Goal: Task Accomplishment & Management: Manage account settings

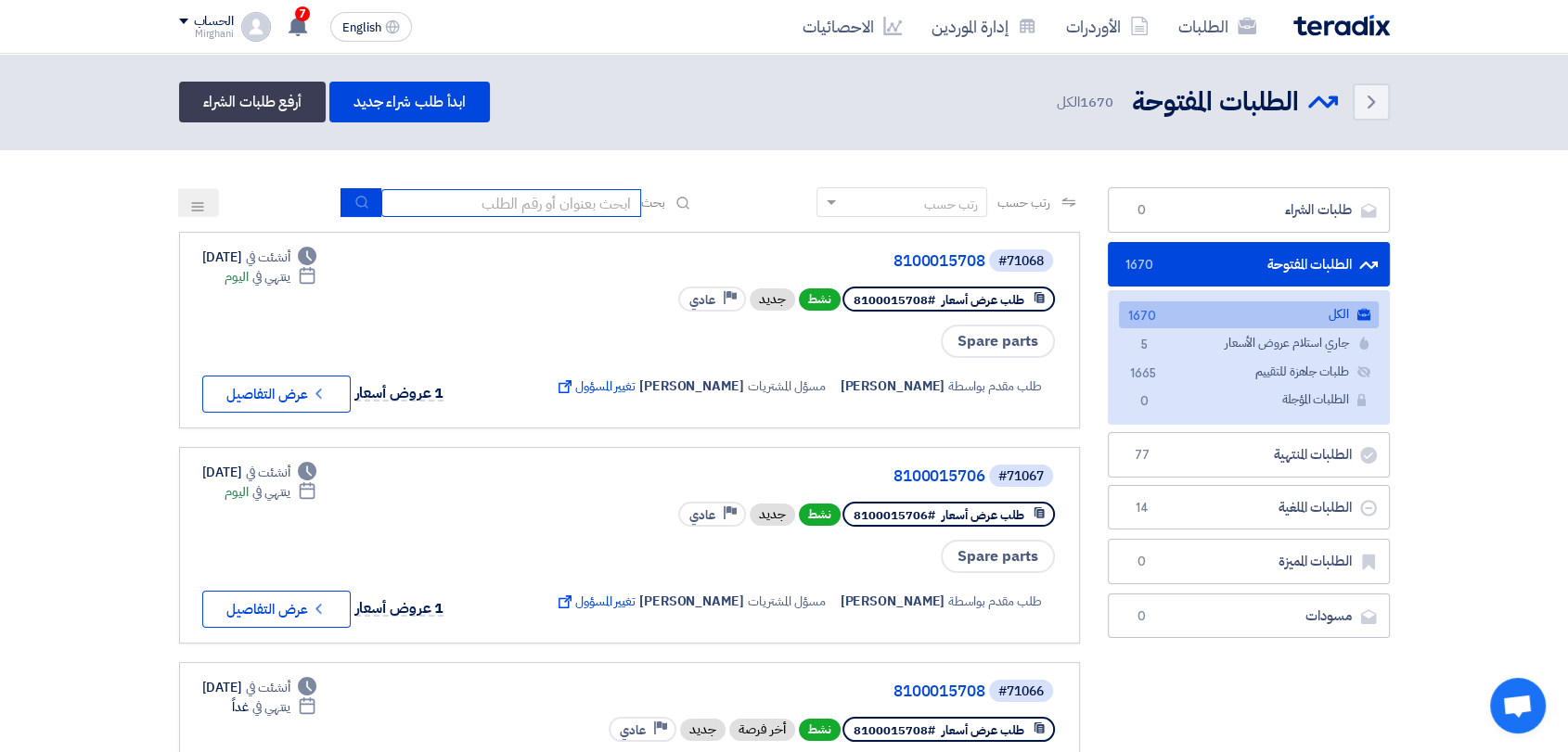
paste input "8100015643"
type input "8100015643"
click at [355, 208] on icon "submit" at bounding box center [362, 202] width 15 height 15
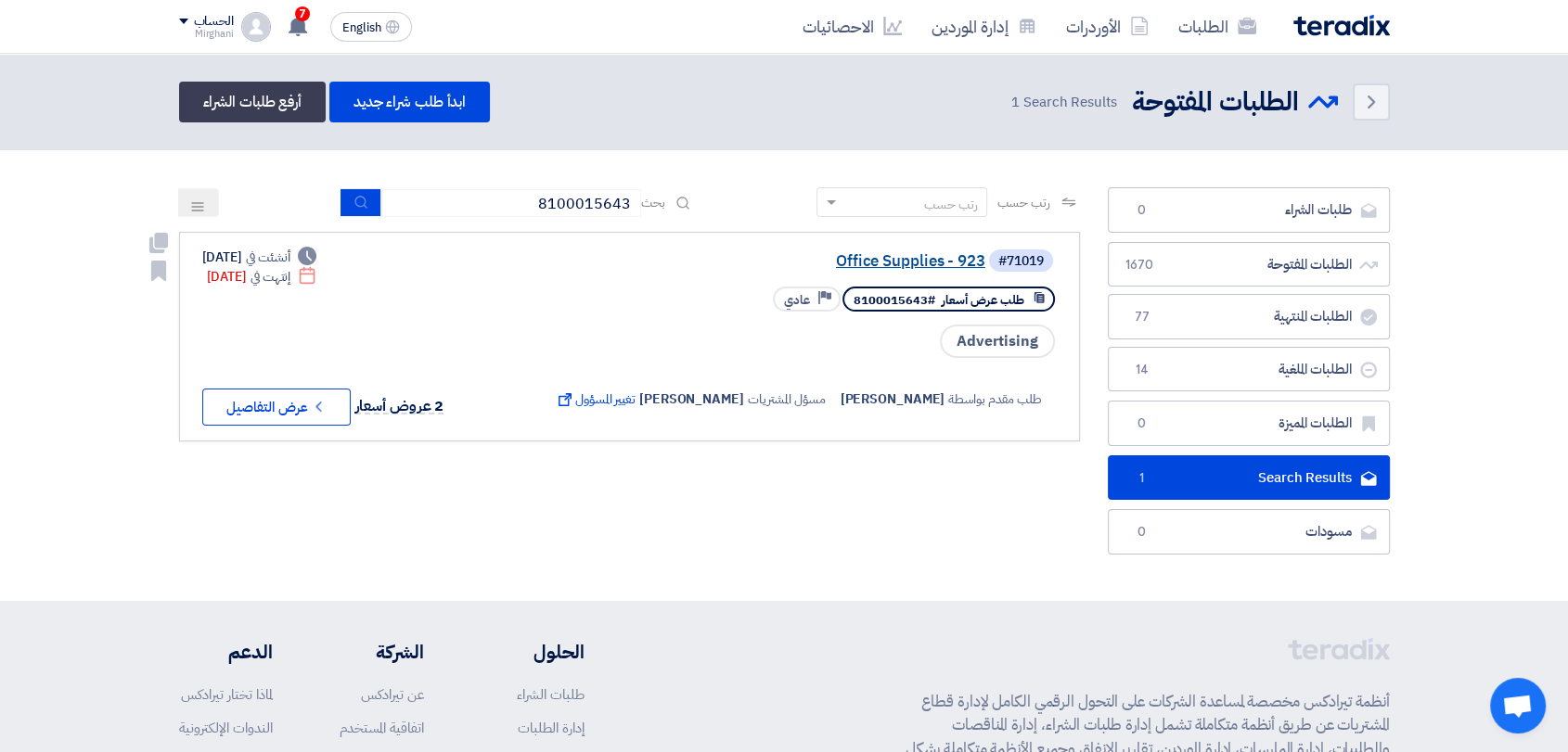
click at [844, 262] on link "Office Supplies - 923" at bounding box center [799, 262] width 371 height 17
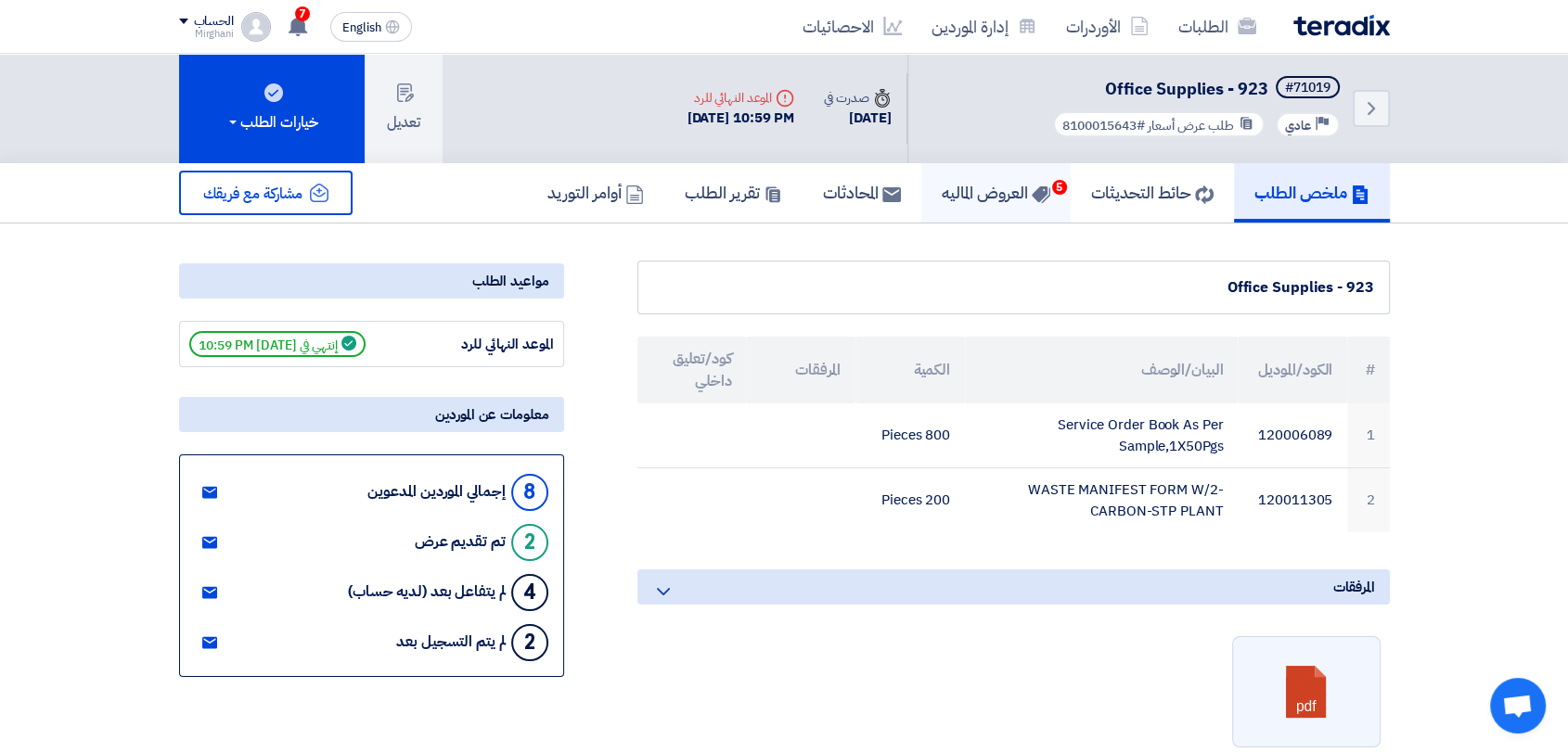
click at [947, 217] on link "العروض الماليه 5" at bounding box center [996, 193] width 150 height 60
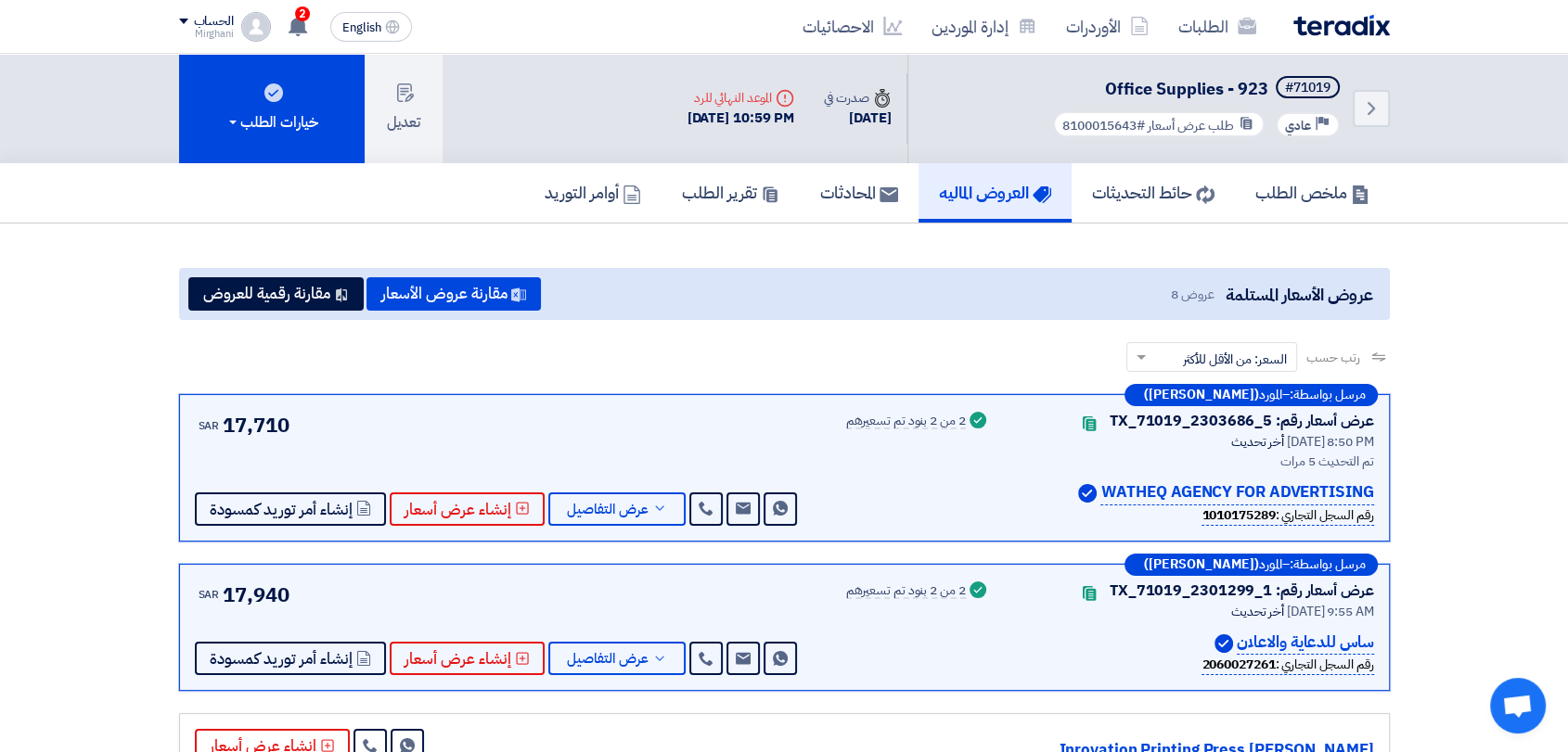
click at [503, 351] on div "رتب حسب رتب حسب × السعر: من الأقل للأكثر ×" at bounding box center [784, 369] width 1211 height 52
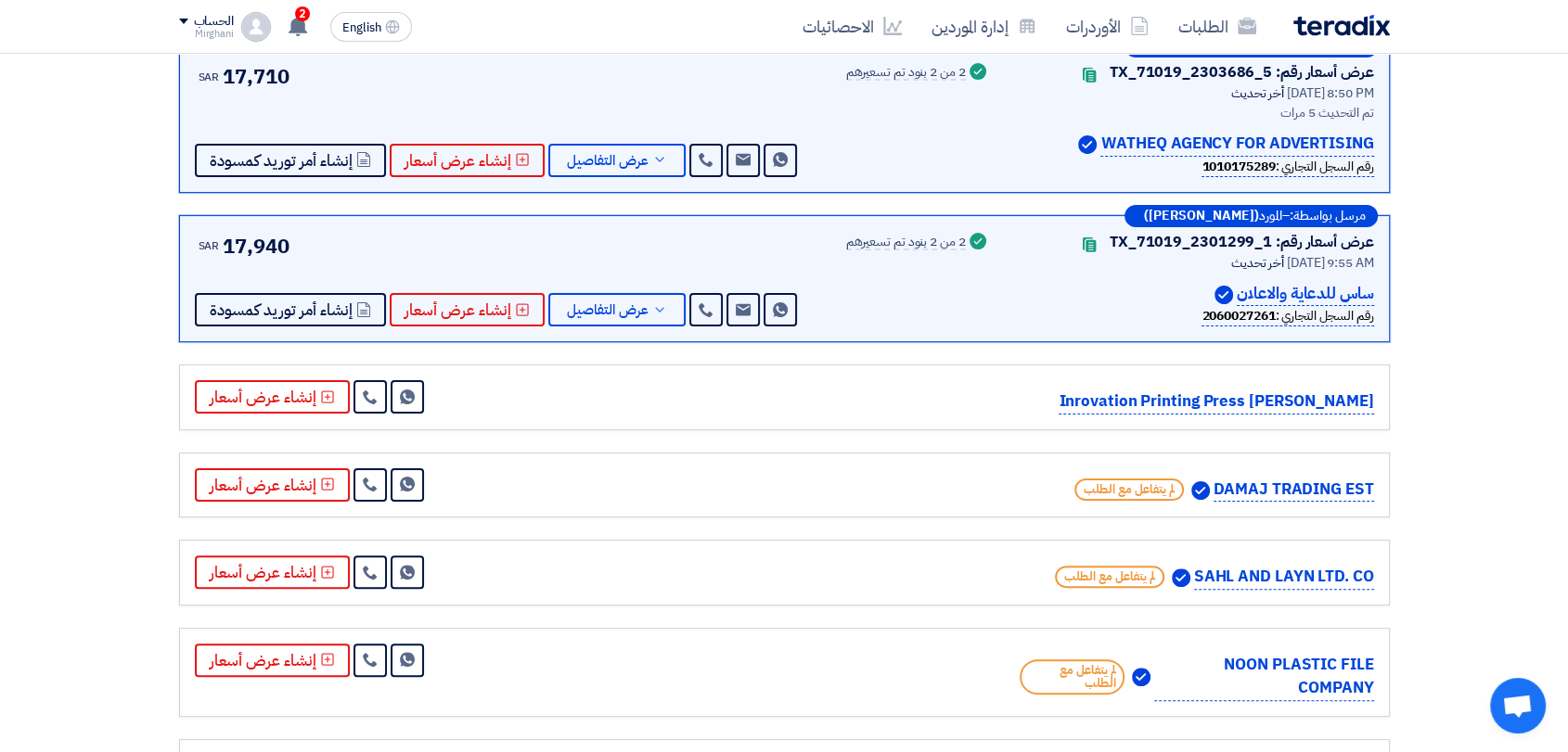
scroll to position [412, 0]
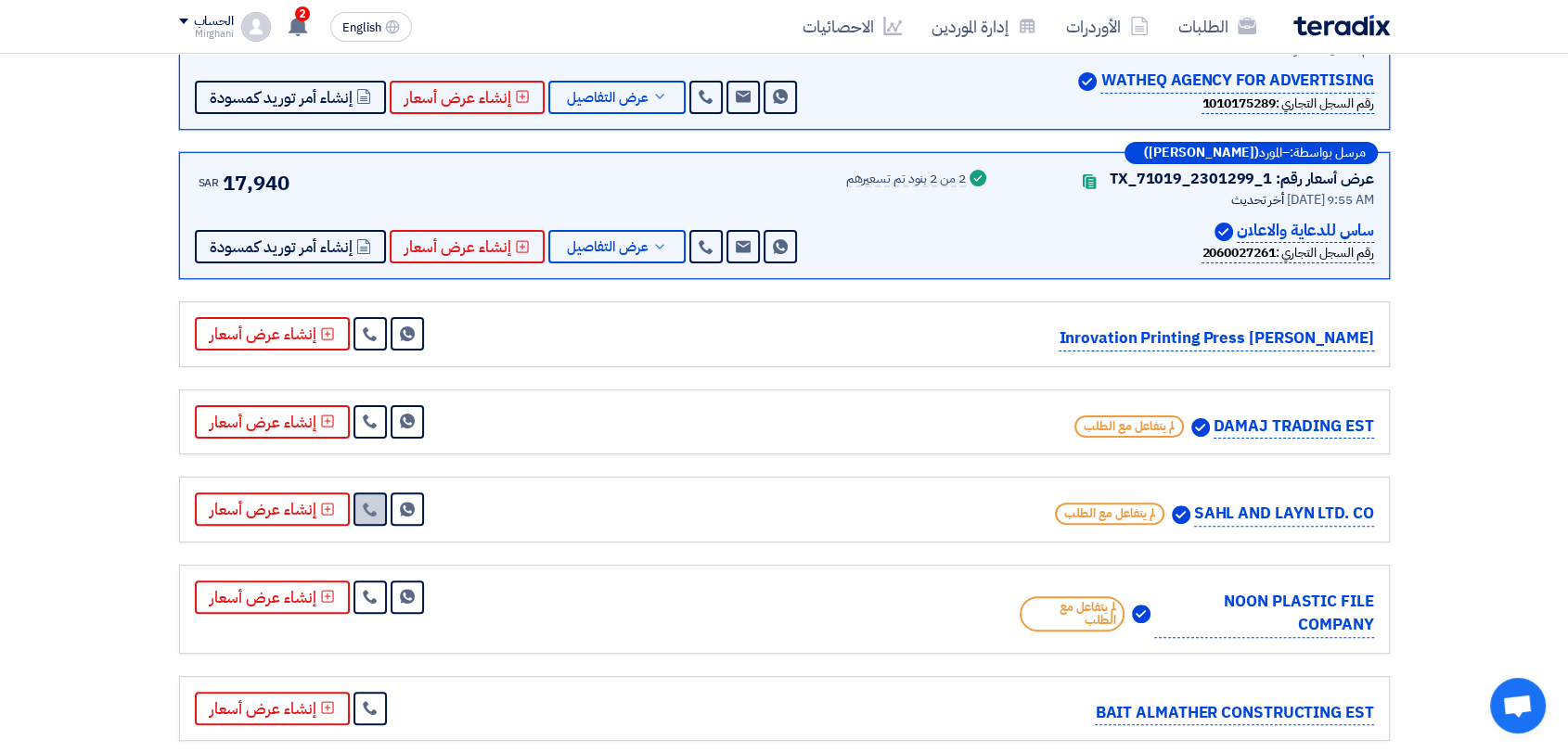
click at [366, 509] on use at bounding box center [369, 509] width 14 height 14
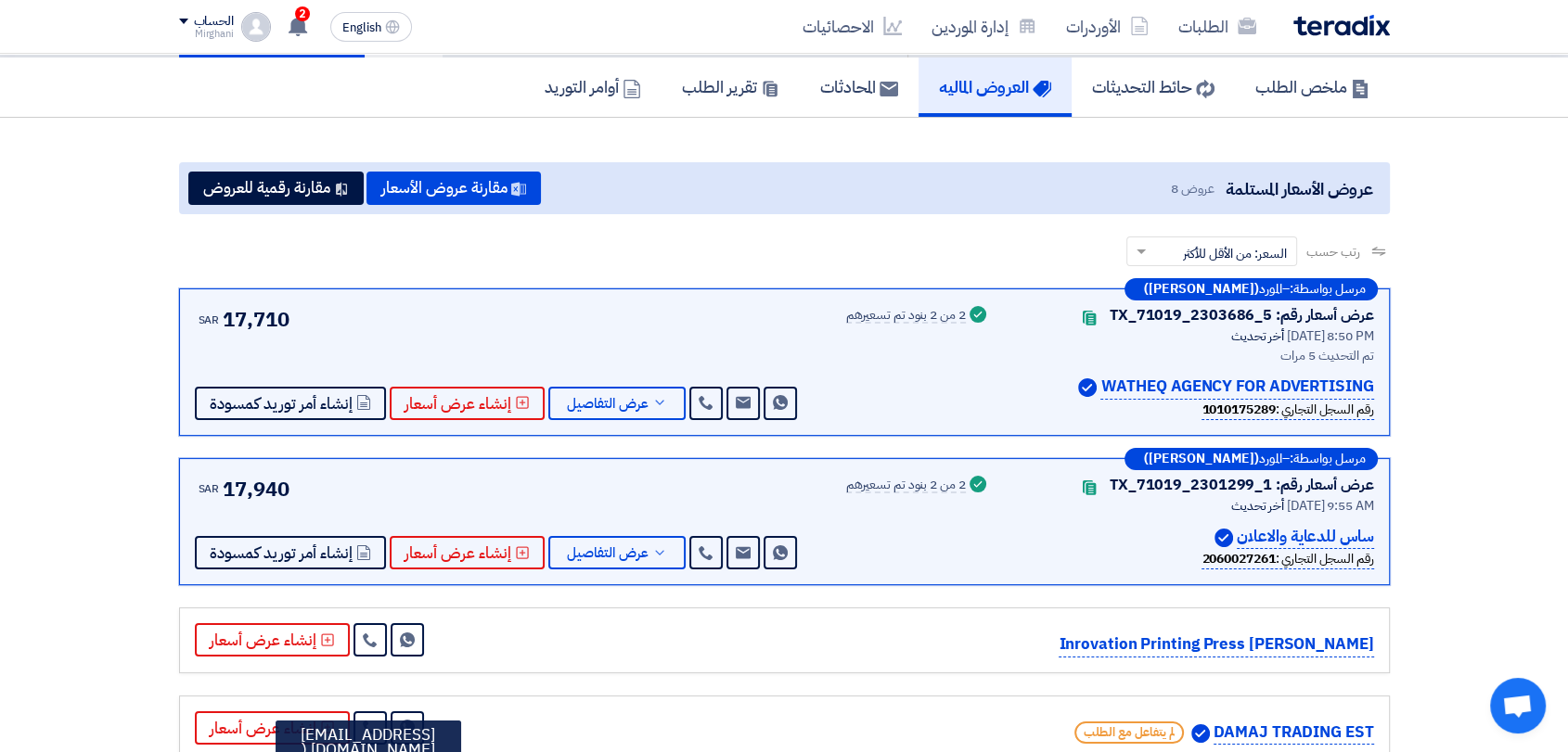
scroll to position [0, 0]
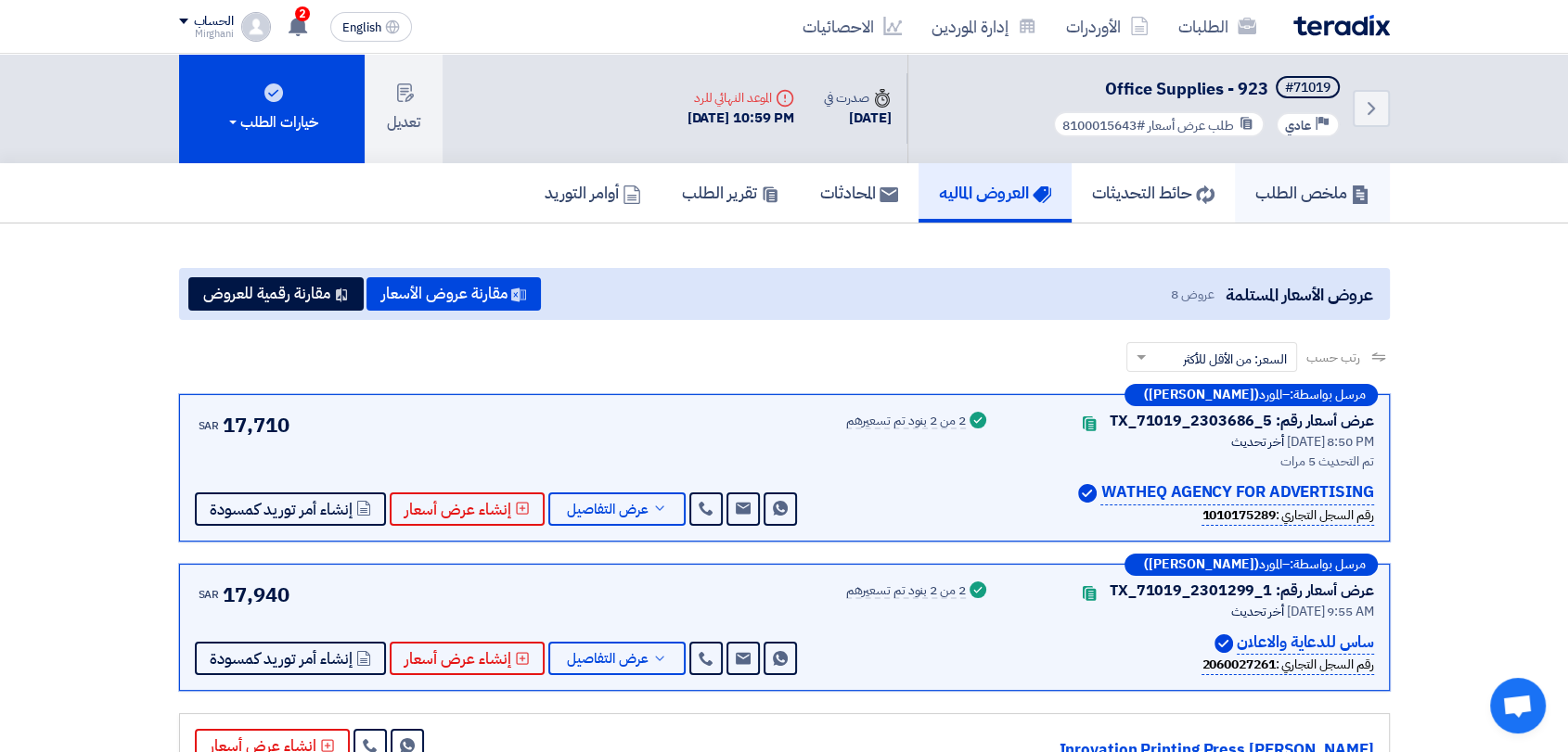
click at [1322, 200] on h5 "ملخص الطلب" at bounding box center [1312, 192] width 114 height 21
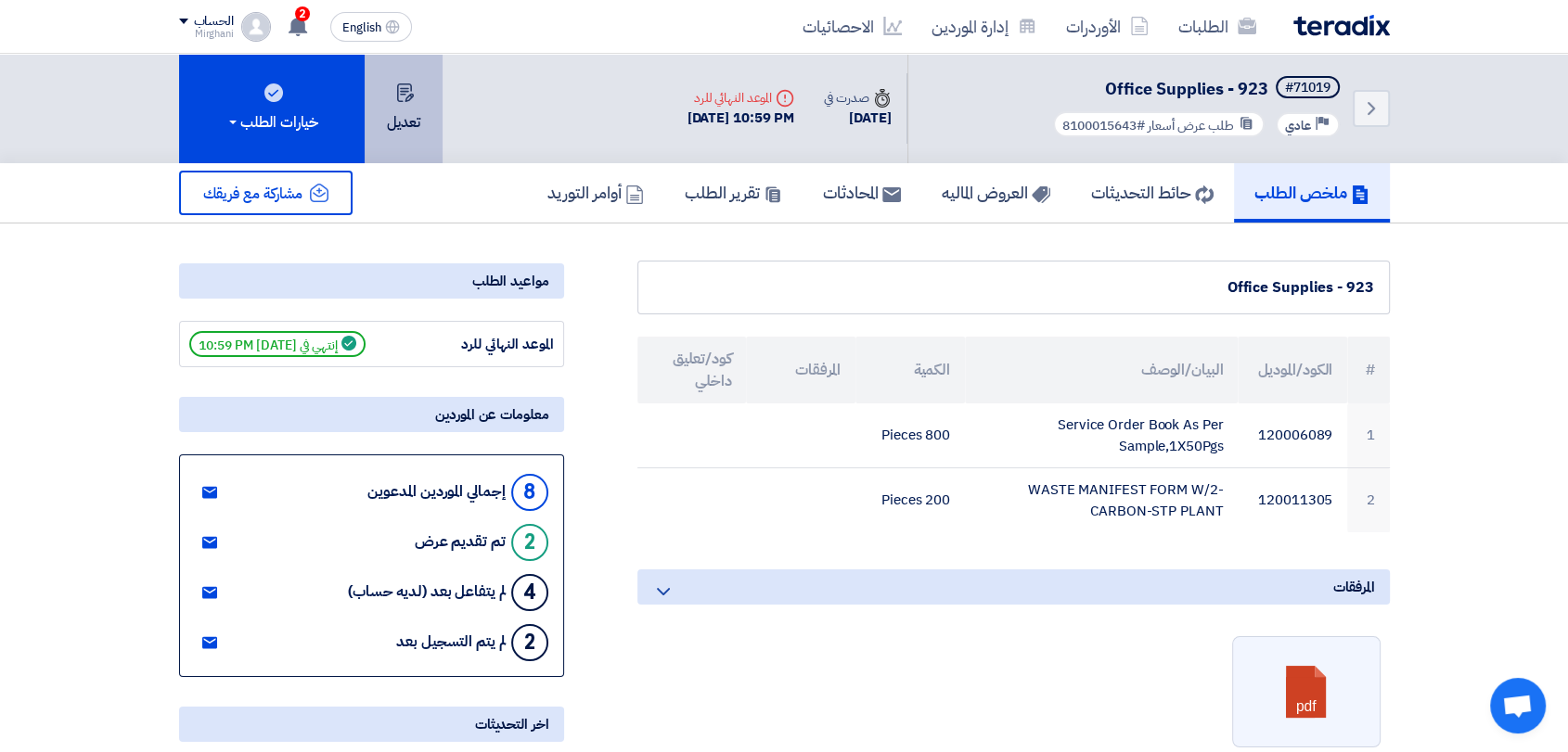
click at [436, 117] on button "تعديل" at bounding box center [404, 109] width 78 height 110
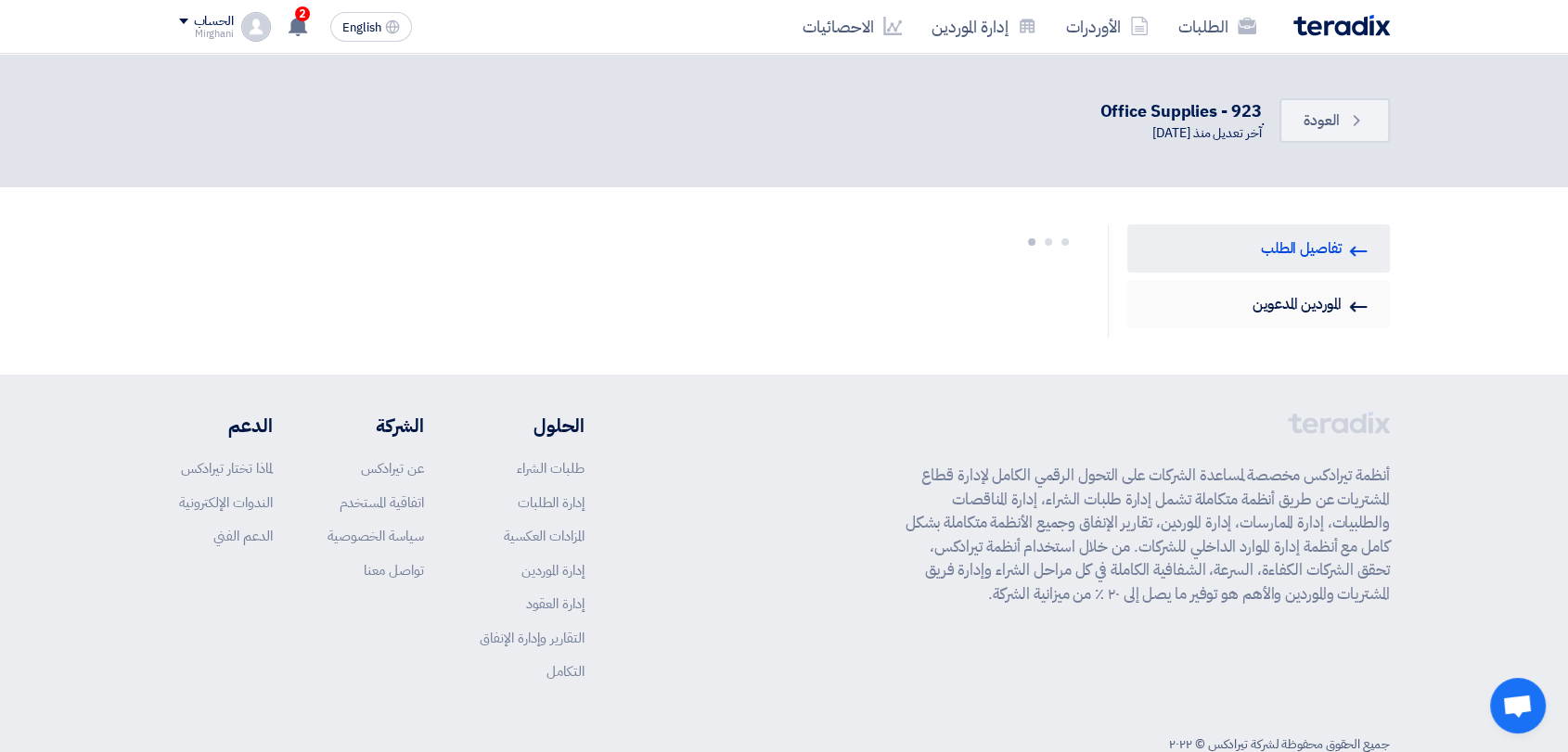
click at [1206, 311] on link "Invited Suppliers الموردين المدعوين" at bounding box center [1258, 304] width 262 height 48
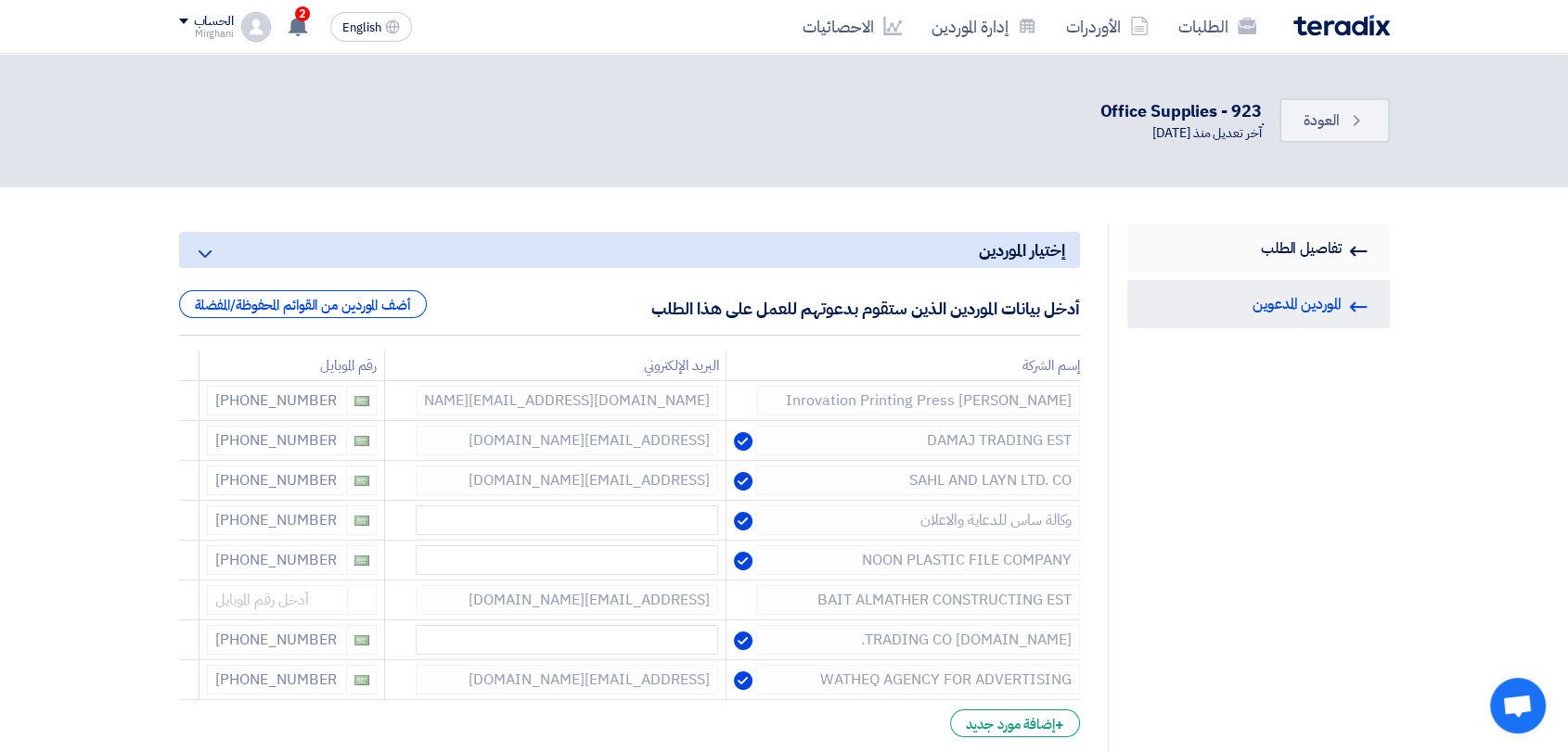
click at [1307, 264] on link "RFQ Information تفاصيل الطلب" at bounding box center [1258, 248] width 262 height 48
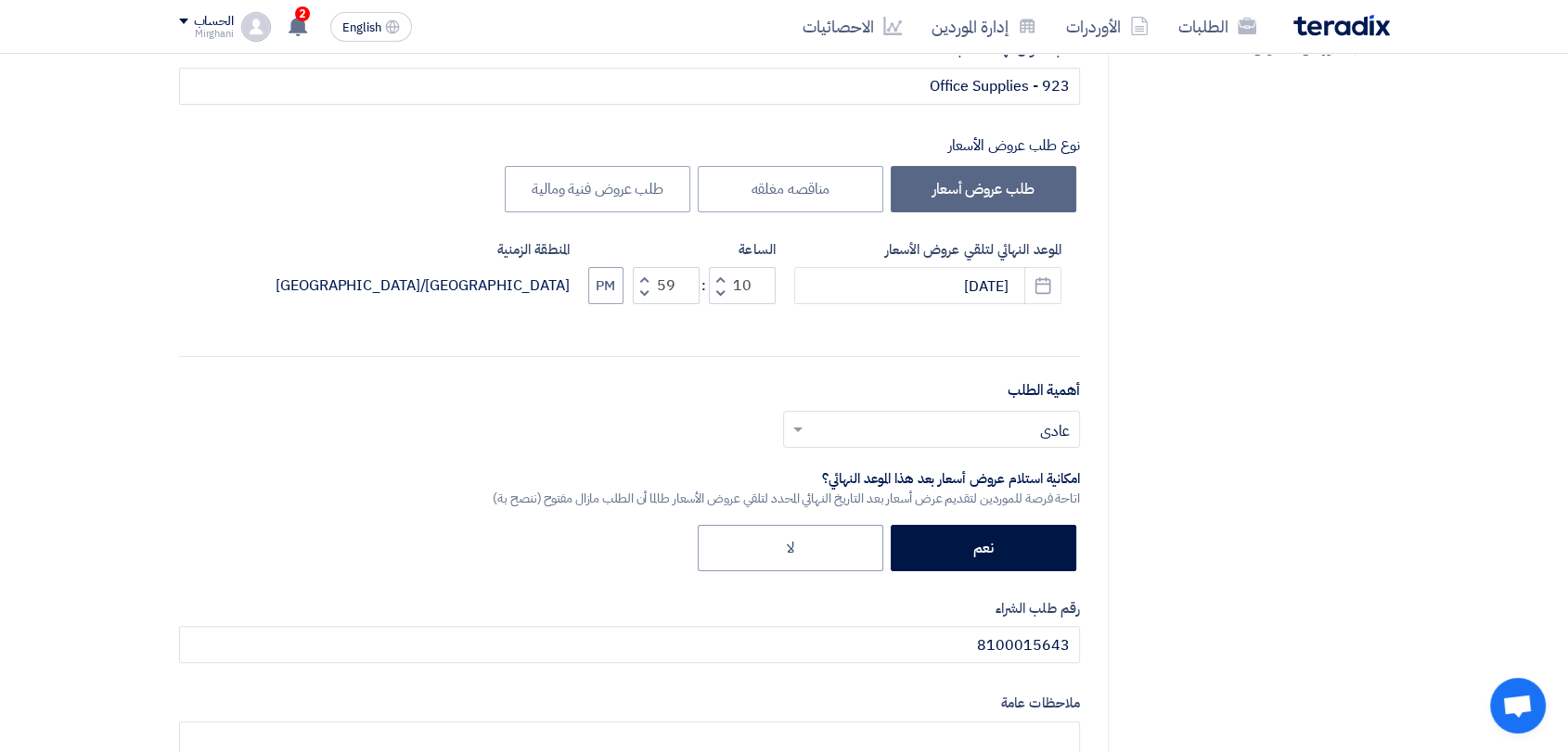
scroll to position [412, 0]
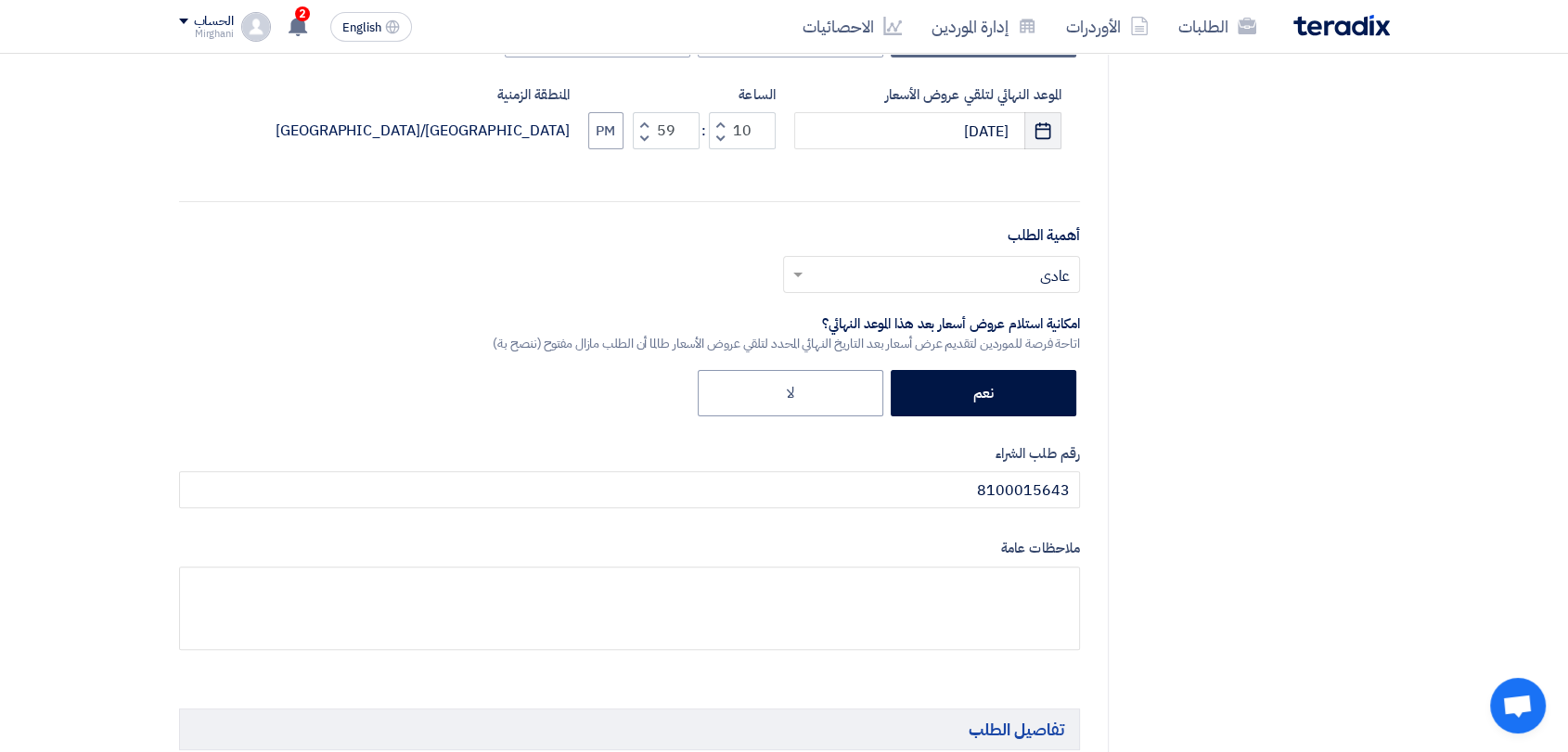
click at [1042, 137] on use "button" at bounding box center [1043, 131] width 16 height 17
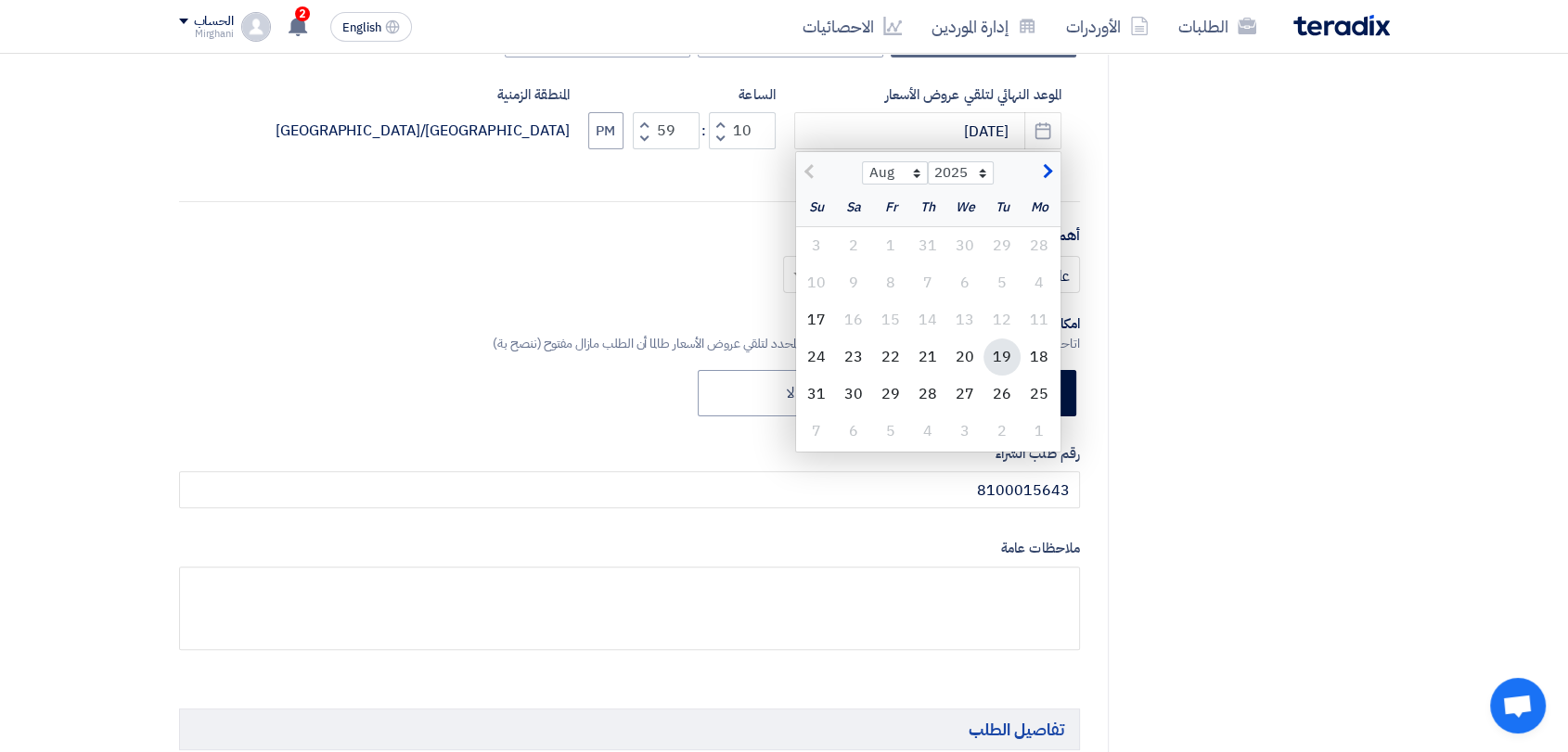
click at [1000, 355] on div "19" at bounding box center [1002, 357] width 37 height 37
type input "[DATE]"
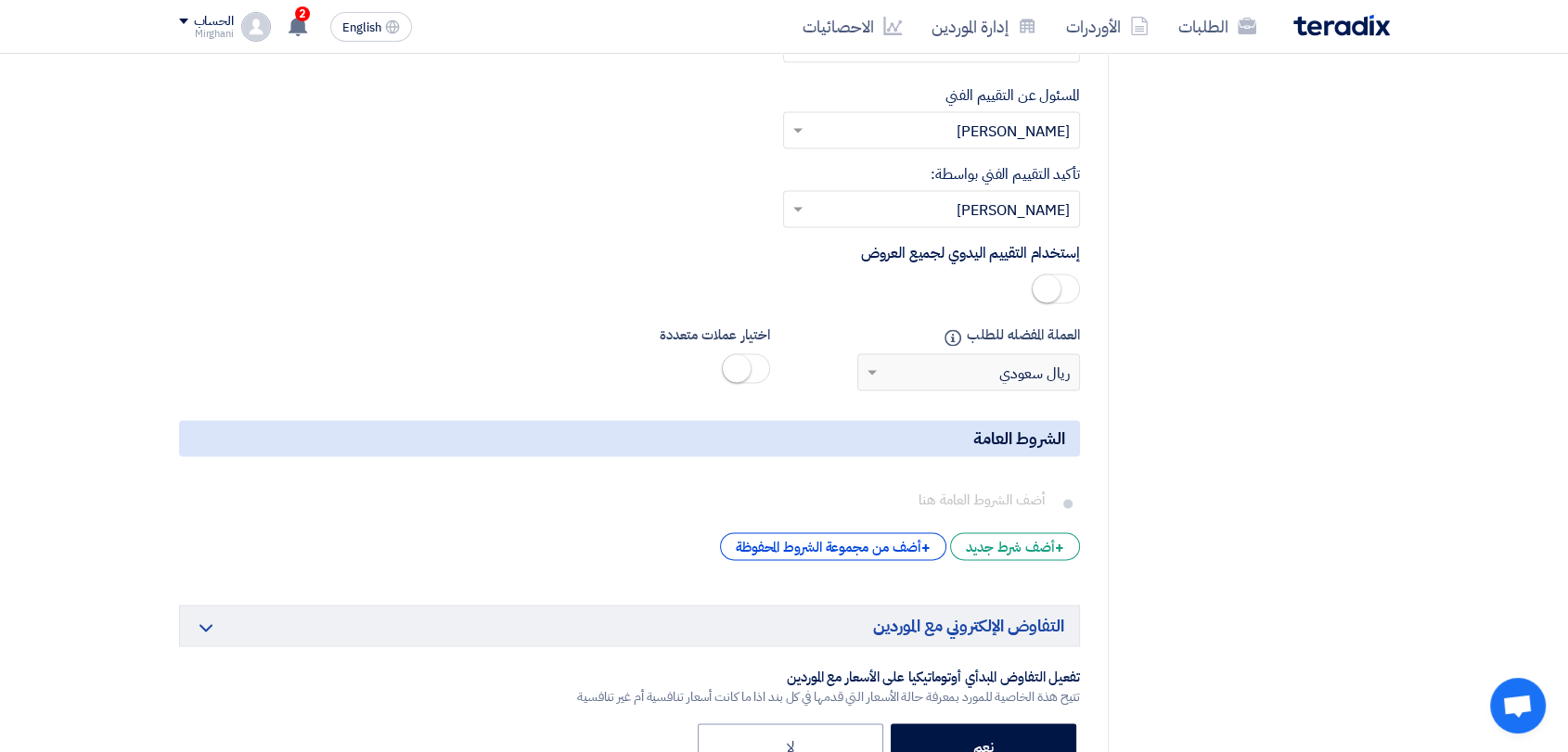
scroll to position [3368, 0]
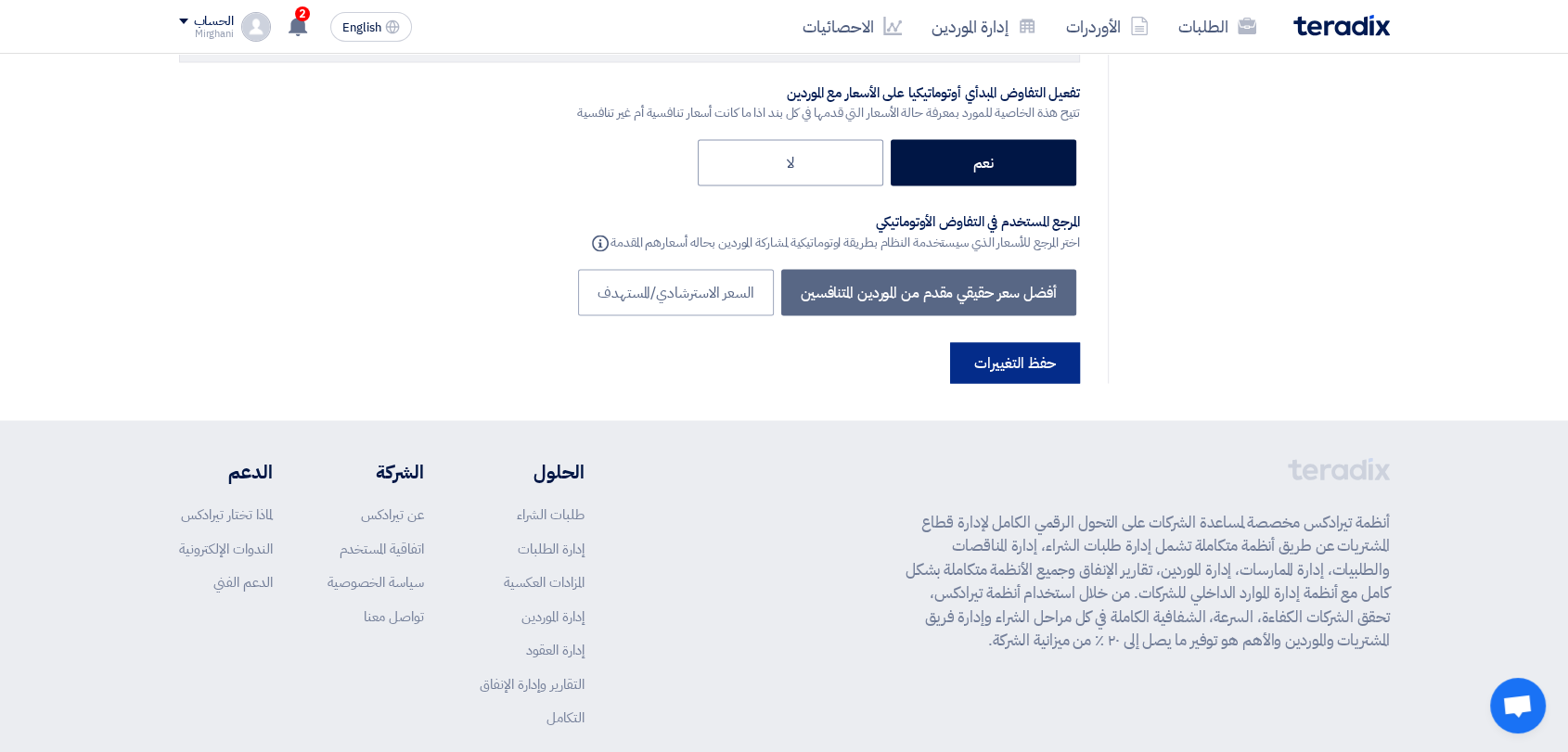
click at [1013, 342] on button "حفظ التغييرات" at bounding box center [1015, 363] width 130 height 41
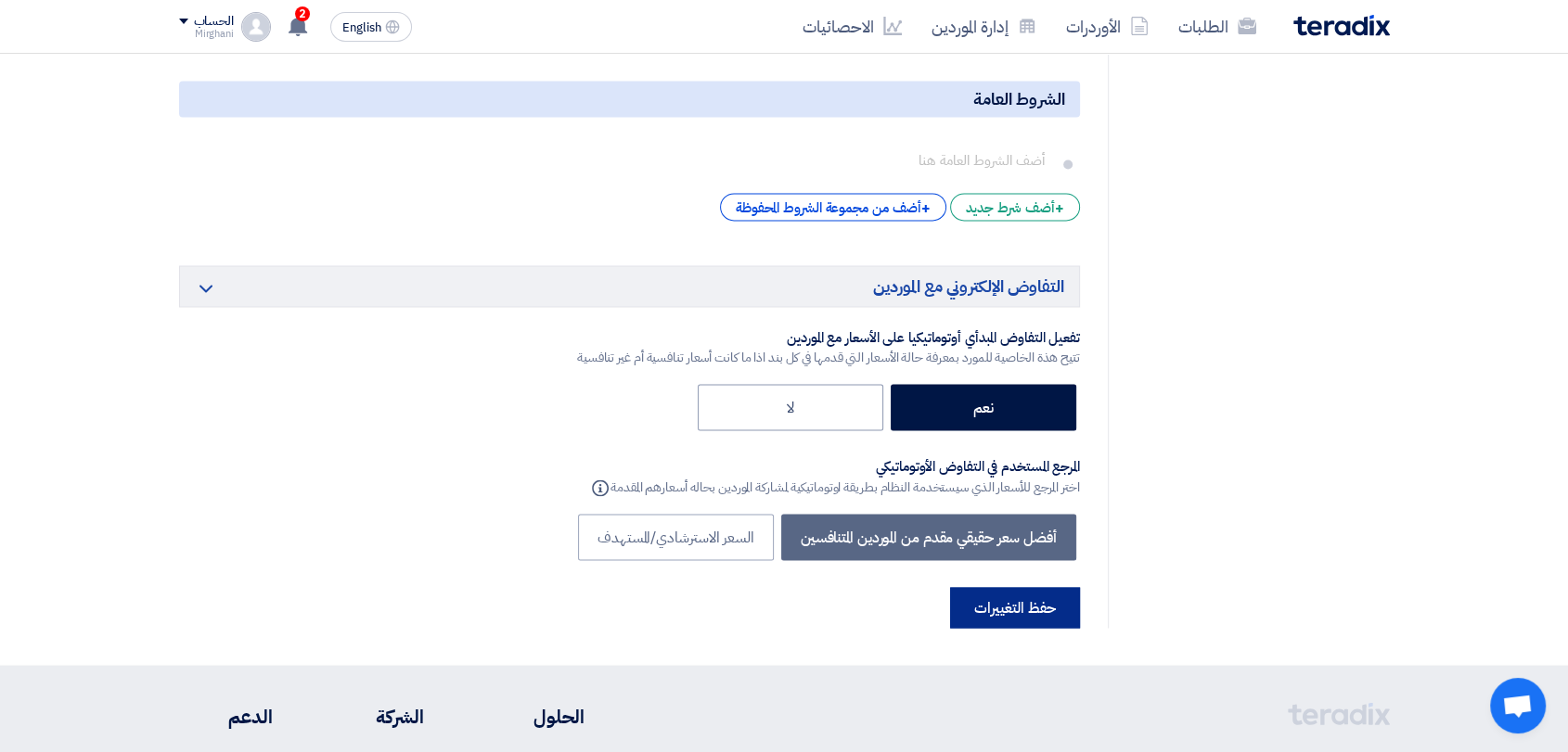
scroll to position [3298, 0]
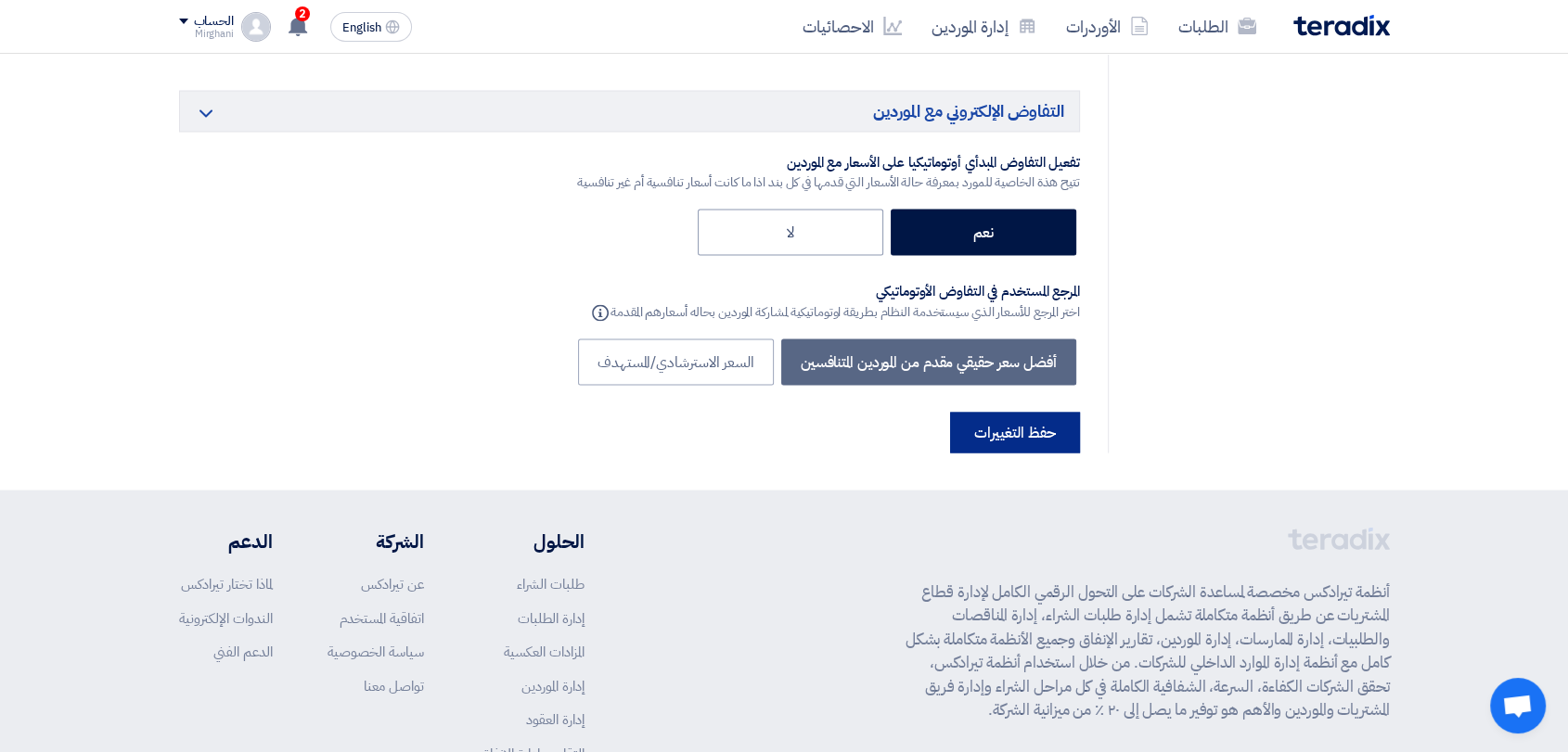
click at [1030, 412] on button "حفظ التغييرات" at bounding box center [1015, 433] width 130 height 41
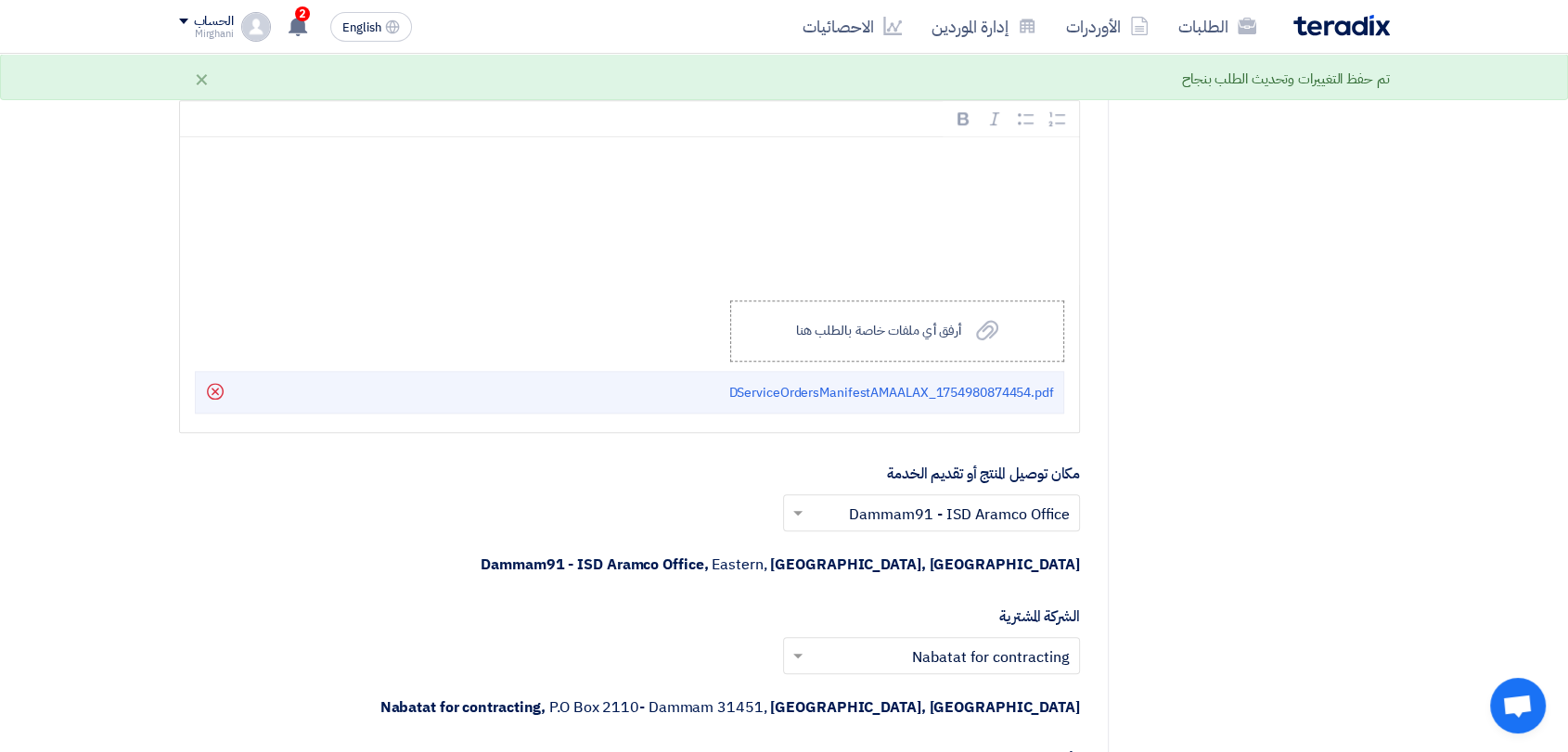
scroll to position [0, 0]
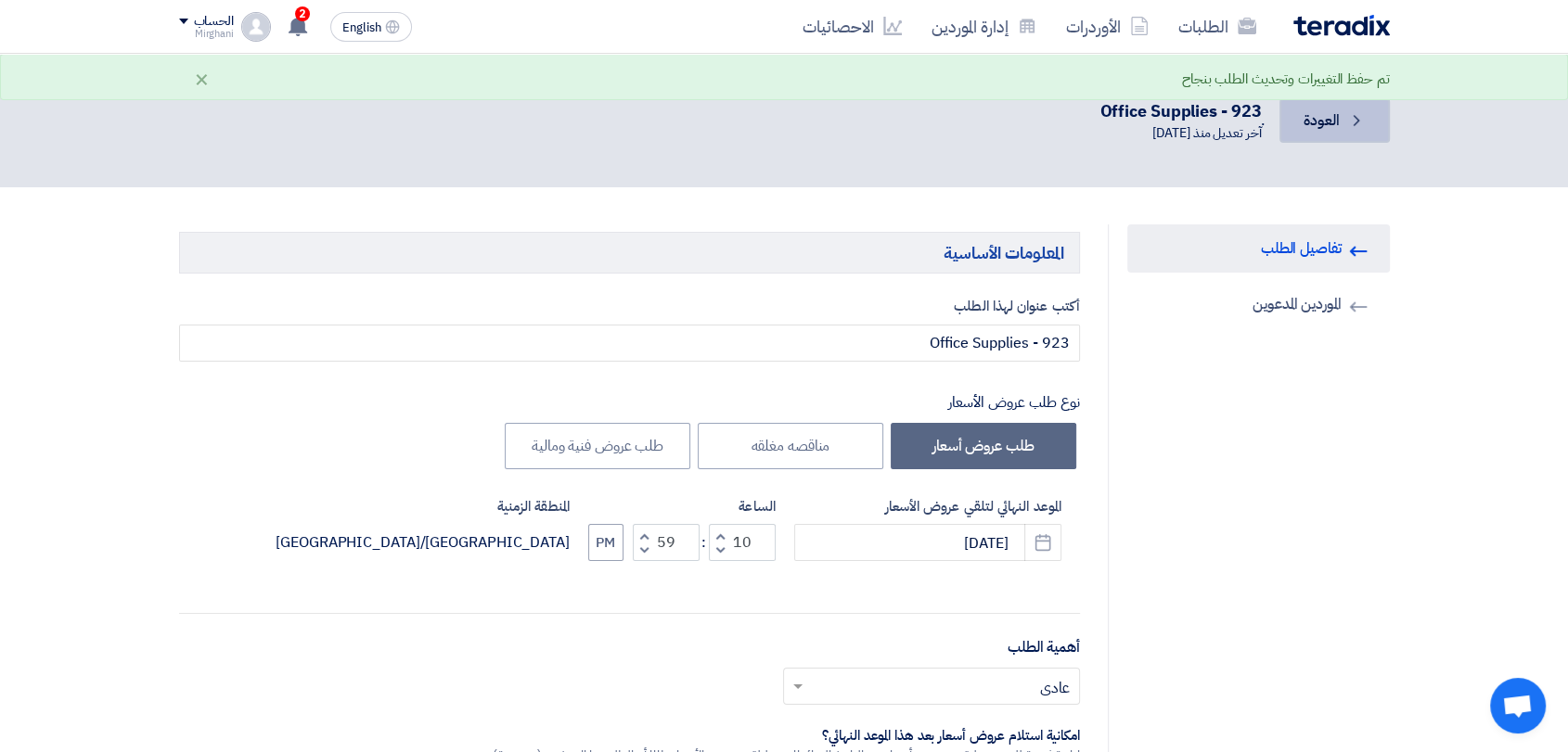
click at [1320, 134] on link "Back العودة" at bounding box center [1334, 121] width 110 height 45
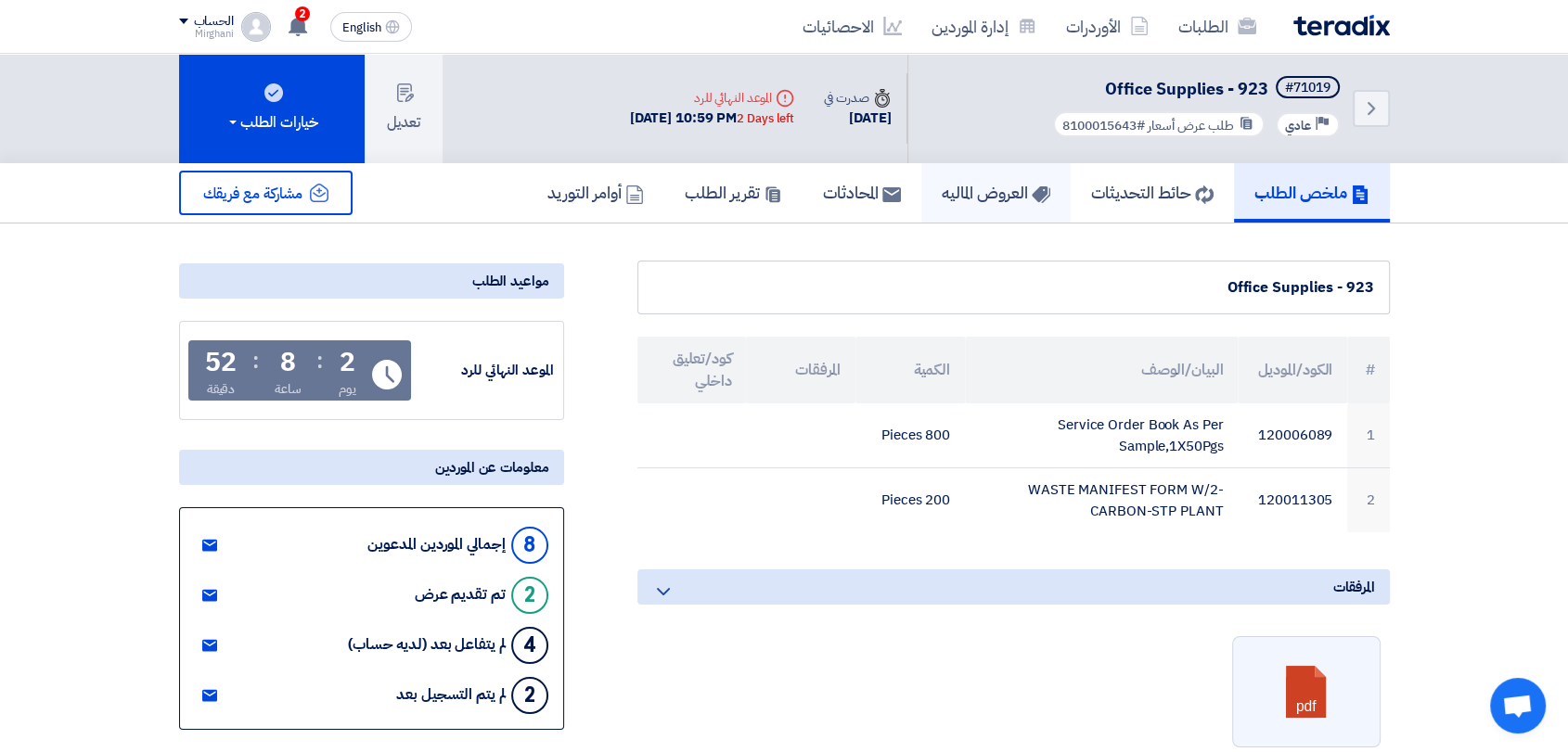
click at [947, 208] on link "العروض الماليه" at bounding box center [996, 193] width 150 height 60
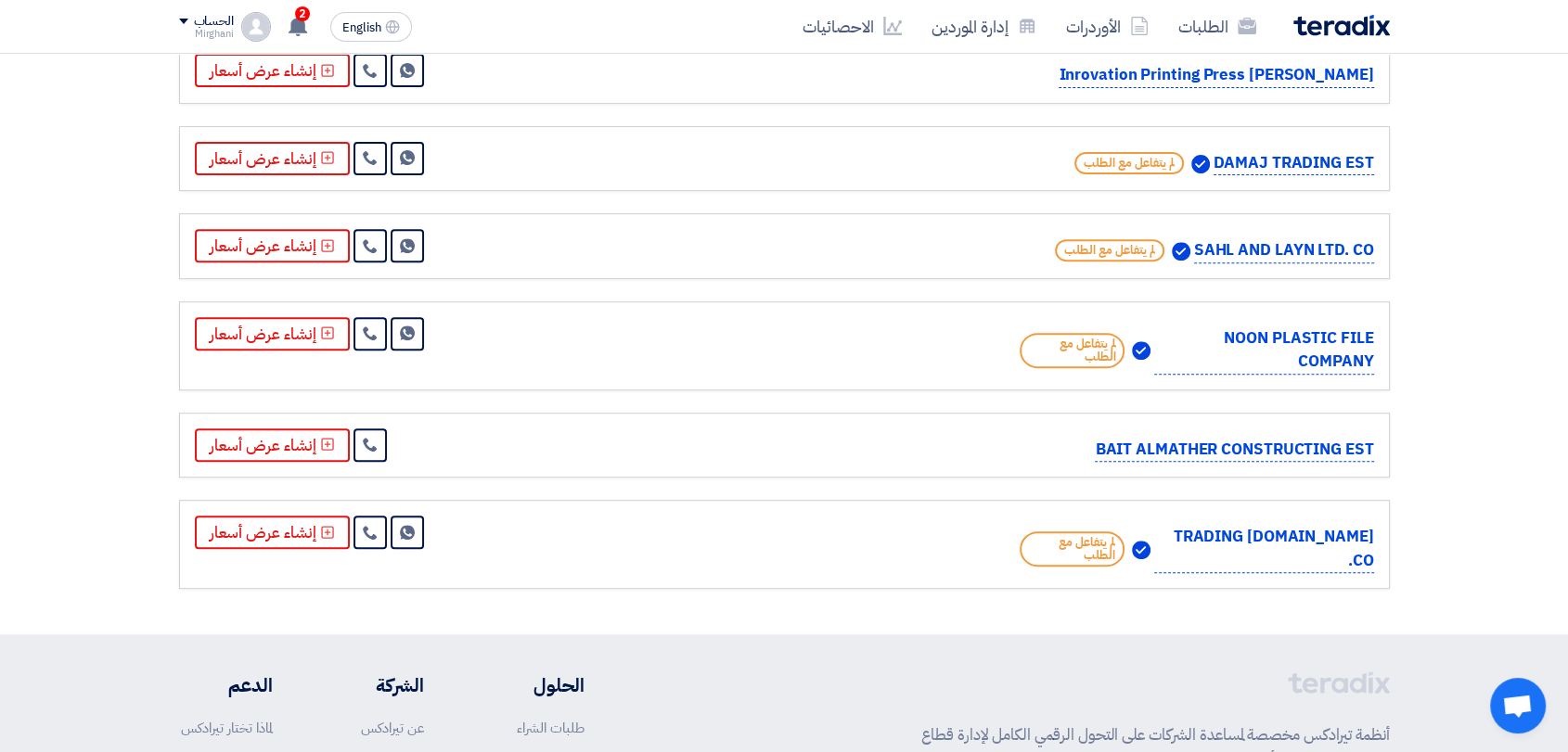
scroll to position [557, 0]
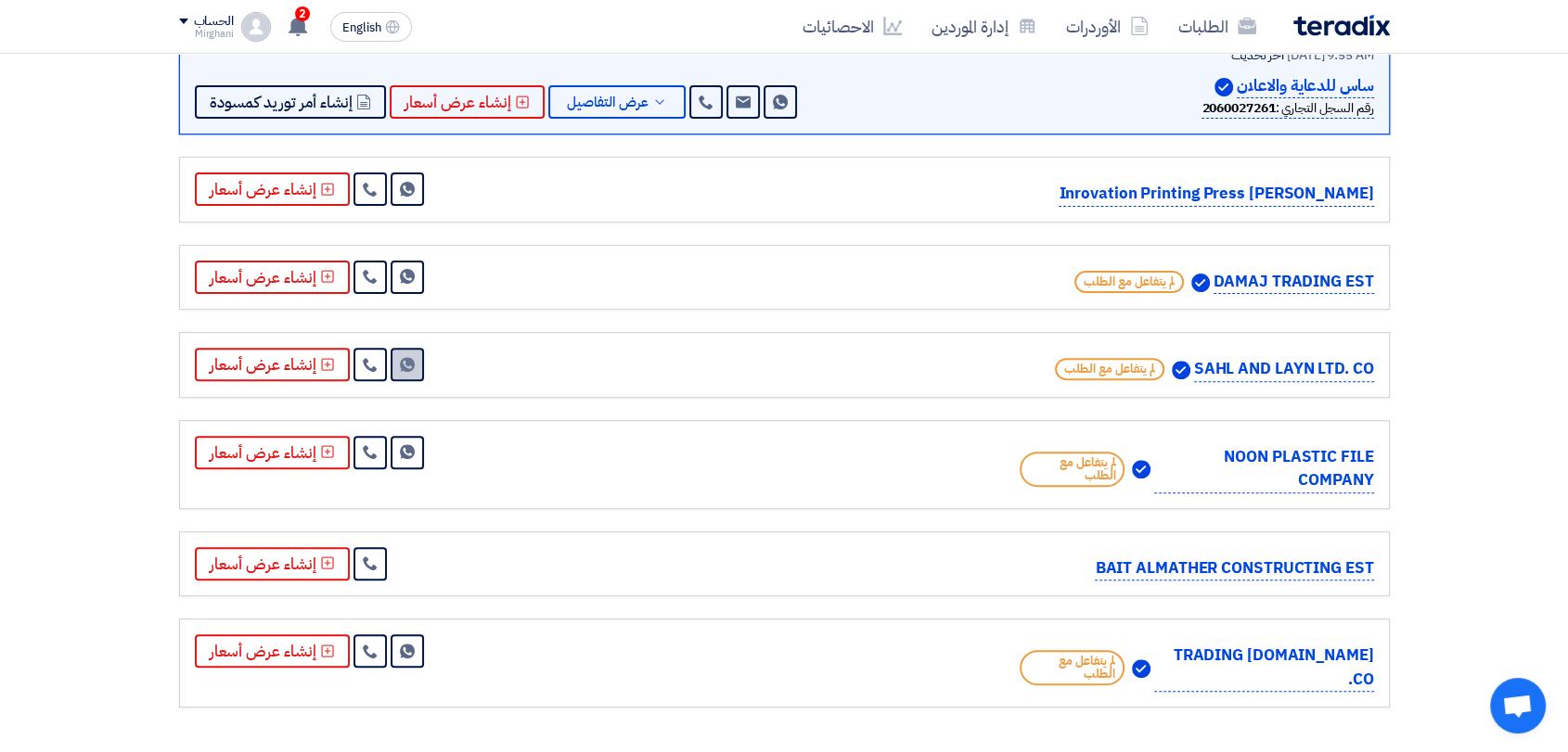
click at [400, 366] on icon "Send Message" at bounding box center [408, 365] width 15 height 15
